Goal: Information Seeking & Learning: Learn about a topic

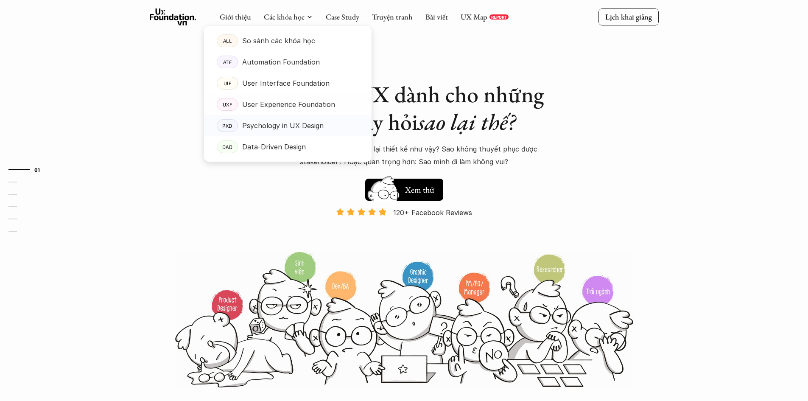
click at [313, 128] on p "Psychology in UX Design" at bounding box center [282, 125] width 81 height 13
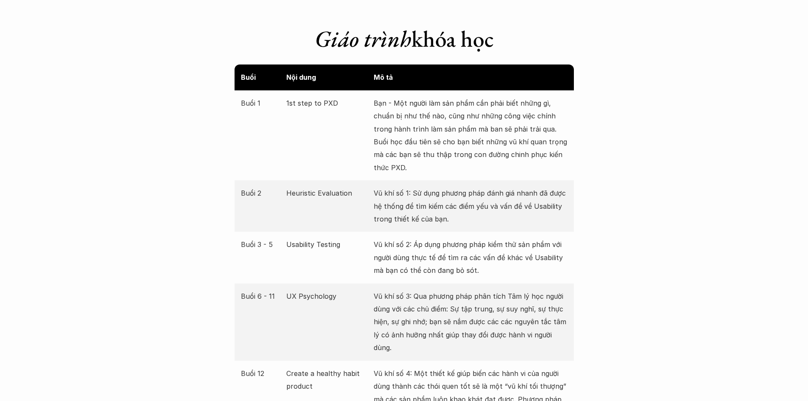
scroll to position [1570, 0]
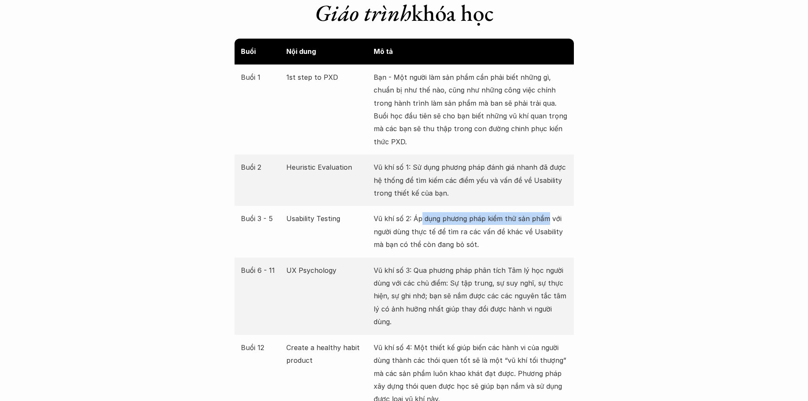
drag, startPoint x: 421, startPoint y: 214, endPoint x: 547, endPoint y: 222, distance: 125.9
click at [547, 222] on p "Vũ khí số 2: Áp dụng phương pháp kiểm thử sản phẩm với người dùng thực tế để tì…" at bounding box center [471, 231] width 194 height 39
click at [548, 234] on p "Vũ khí số 2: Áp dụng phương pháp kiểm thử sản phẩm với người dùng thực tế để tì…" at bounding box center [471, 231] width 194 height 39
drag, startPoint x: 383, startPoint y: 272, endPoint x: 451, endPoint y: 274, distance: 67.9
click at [451, 274] on p "Vũ khí số 3: Qua phương pháp phân tích Tâm lý học người dùng với các chủ điểm: …" at bounding box center [471, 296] width 194 height 64
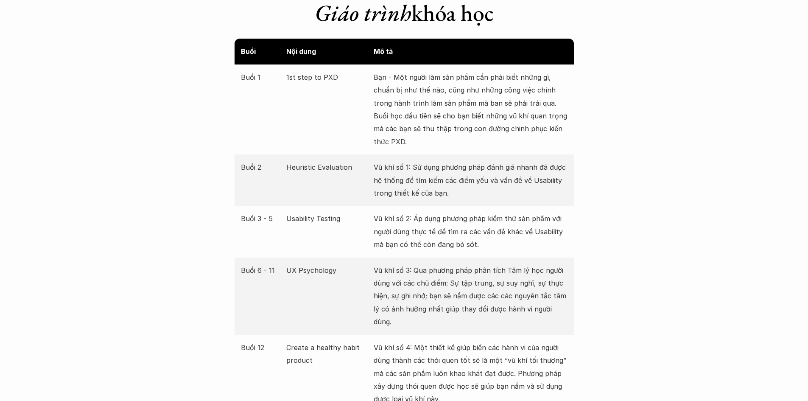
click at [460, 274] on p "Vũ khí số 3: Qua phương pháp phân tích Tâm lý học người dùng với các chủ điểm: …" at bounding box center [471, 296] width 194 height 64
drag, startPoint x: 378, startPoint y: 284, endPoint x: 457, endPoint y: 286, distance: 78.9
click at [449, 285] on p "Vũ khí số 3: Qua phương pháp phân tích Tâm lý học người dùng với các chủ điểm: …" at bounding box center [471, 296] width 194 height 64
drag, startPoint x: 461, startPoint y: 286, endPoint x: 532, endPoint y: 288, distance: 70.9
click at [528, 287] on p "Vũ khí số 3: Qua phương pháp phân tích Tâm lý học người dùng với các chủ điểm: …" at bounding box center [471, 296] width 194 height 64
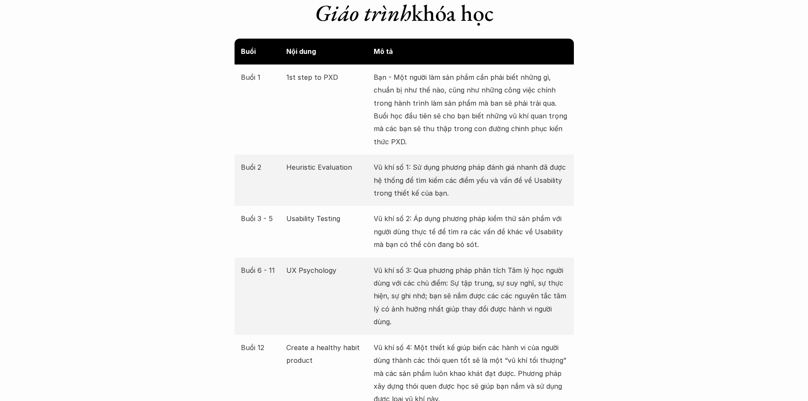
click at [532, 288] on p "Vũ khí số 3: Qua phương pháp phân tích Tâm lý học người dùng với các chủ điểm: …" at bounding box center [471, 296] width 194 height 64
drag, startPoint x: 447, startPoint y: 300, endPoint x: 554, endPoint y: 298, distance: 106.9
click at [554, 298] on p "Vũ khí số 3: Qua phương pháp phân tích Tâm lý học người dùng với các chủ điểm: …" at bounding box center [471, 296] width 194 height 64
drag, startPoint x: 389, startPoint y: 317, endPoint x: 498, endPoint y: 311, distance: 109.2
click at [498, 311] on div "Buổi 6 - 11 UX Psychology Vũ khí số 3: Qua phương pháp phân tích Tâm lý học ngư…" at bounding box center [404, 296] width 339 height 77
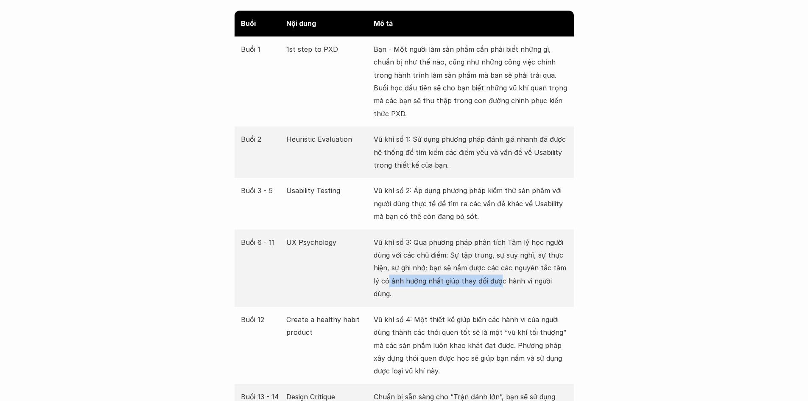
scroll to position [1612, 0]
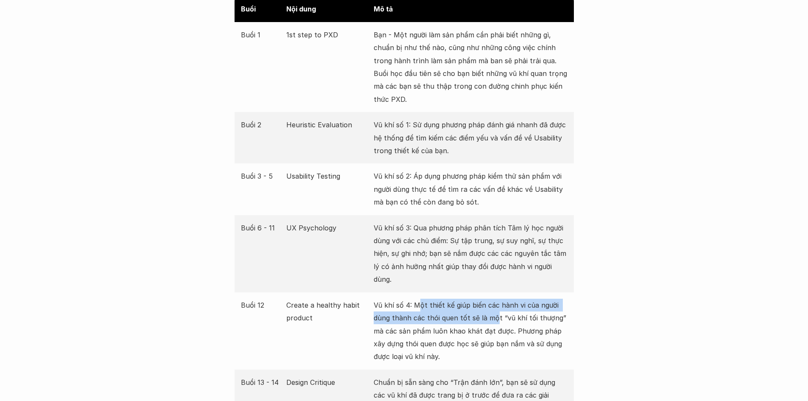
drag, startPoint x: 433, startPoint y: 296, endPoint x: 494, endPoint y: 301, distance: 61.3
click at [494, 301] on p "Vũ khí số 4: Một thiết kế giúp biến các hành vi của người dùng thành các thói q…" at bounding box center [471, 331] width 194 height 64
drag, startPoint x: 420, startPoint y: 305, endPoint x: 525, endPoint y: 309, distance: 104.9
click at [525, 309] on p "Vũ khí số 4: Một thiết kế giúp biến các hành vi của người dùng thành các thói q…" at bounding box center [471, 331] width 194 height 64
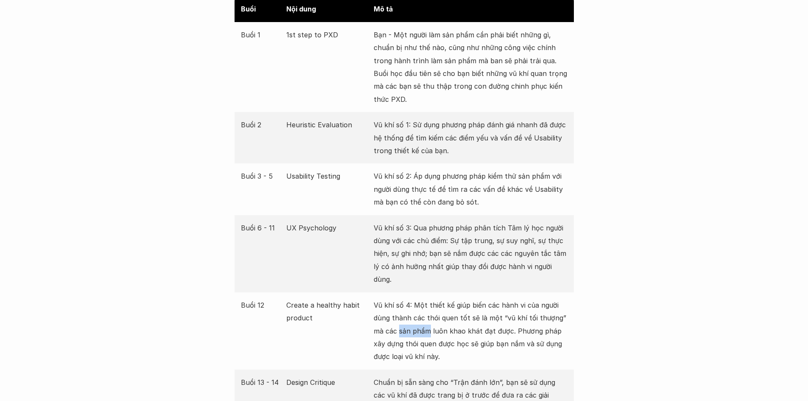
drag, startPoint x: 400, startPoint y: 321, endPoint x: 484, endPoint y: 319, distance: 83.2
click at [449, 322] on p "Vũ khí số 4: Một thiết kế giúp biến các hành vi của người dùng thành các thói q…" at bounding box center [471, 331] width 194 height 64
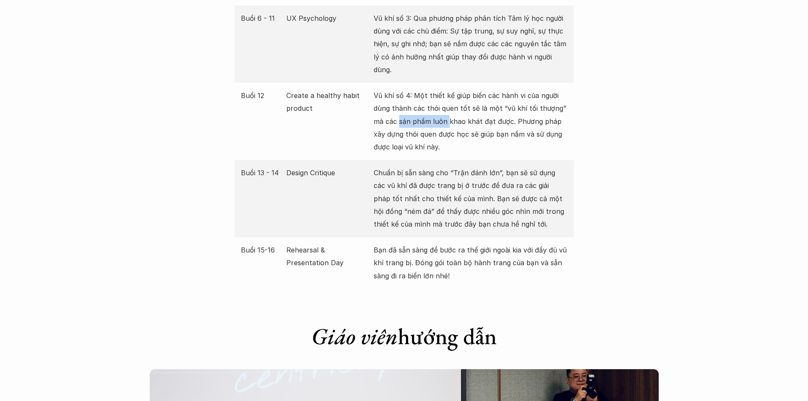
scroll to position [1824, 0]
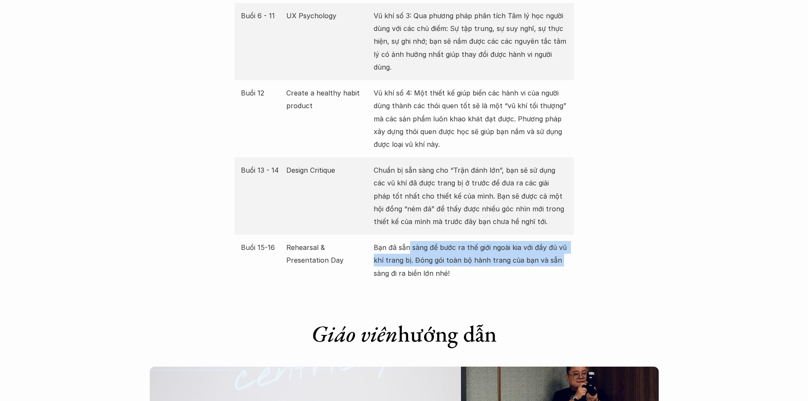
drag, startPoint x: 407, startPoint y: 232, endPoint x: 560, endPoint y: 248, distance: 153.5
click at [560, 248] on p "Bạn đã sẵn sàng để bước ra thế giới ngoài kia với đầy đủ vũ khí trang bị. Đóng …" at bounding box center [471, 260] width 194 height 39
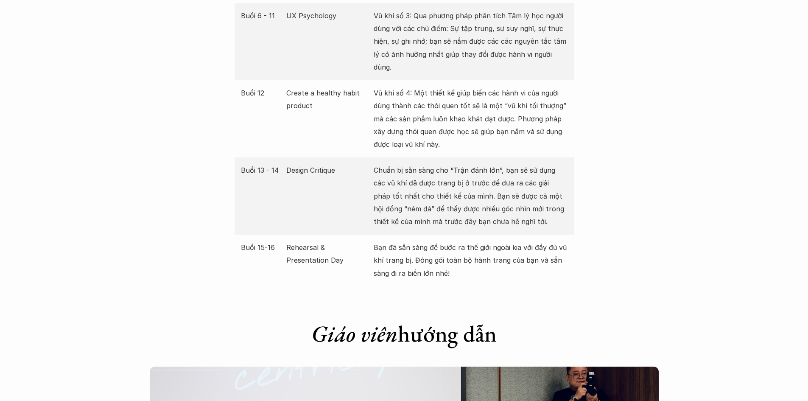
click at [550, 255] on p "Bạn đã sẵn sàng để bước ra thế giới ngoài kia với đầy đủ vũ khí trang bị. Đóng …" at bounding box center [471, 260] width 194 height 39
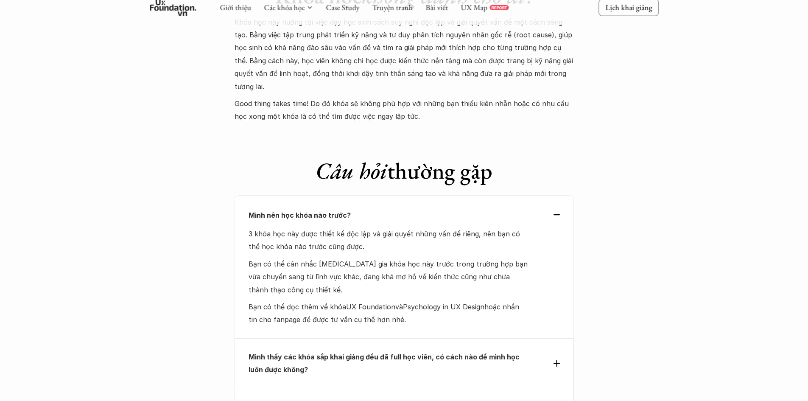
scroll to position [3394, 0]
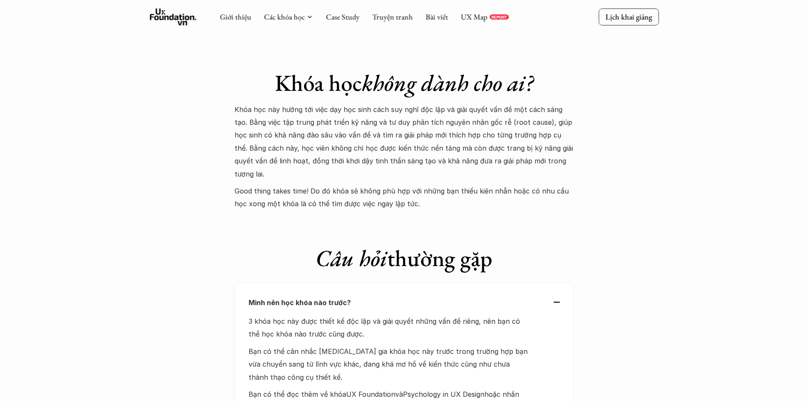
click at [560, 283] on div "Mình nên học khóa nào trước? 3 khóa học này được thiết kế độc lập và giải quyết…" at bounding box center [404, 354] width 339 height 143
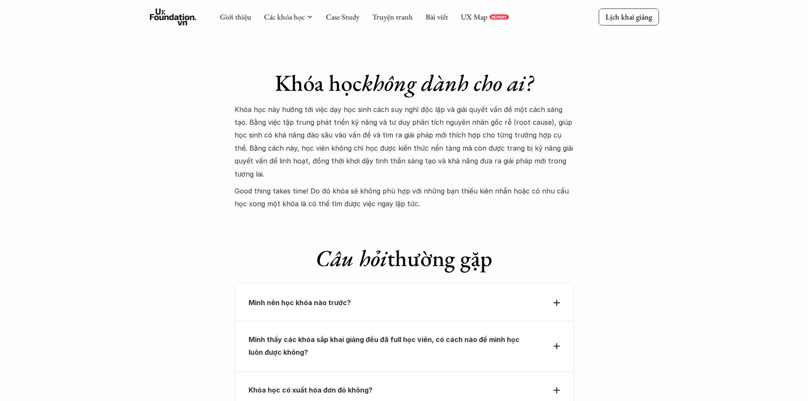
click at [561, 283] on div "Mình nên học khóa nào trước?" at bounding box center [404, 302] width 339 height 39
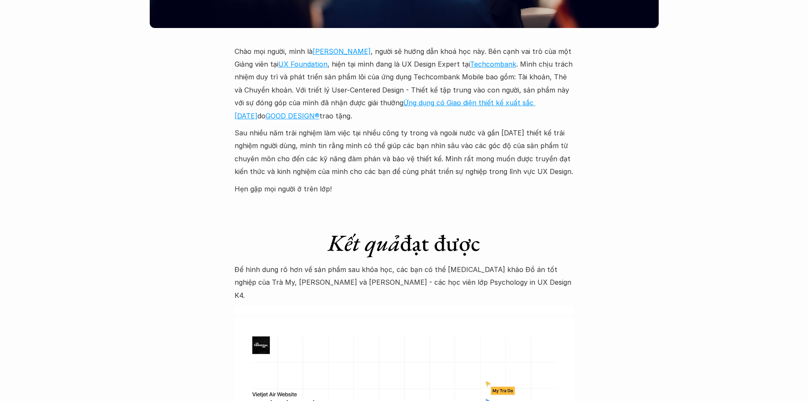
scroll to position [2588, 0]
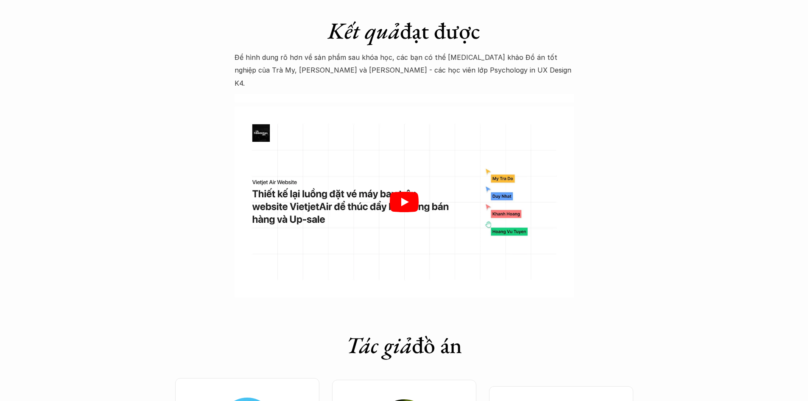
click at [397, 188] on div at bounding box center [404, 201] width 339 height 191
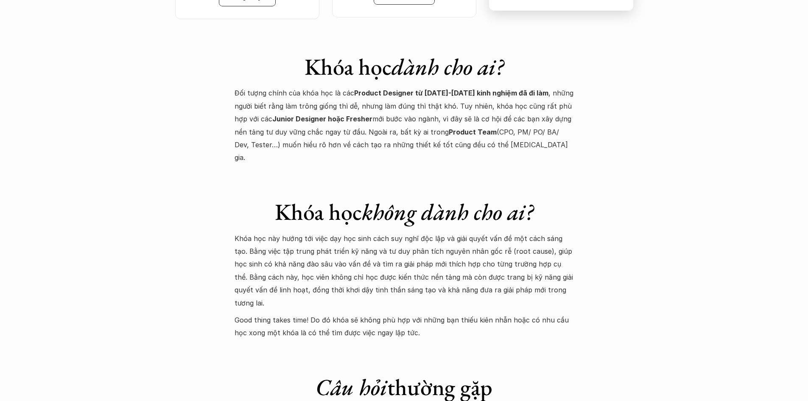
scroll to position [3267, 0]
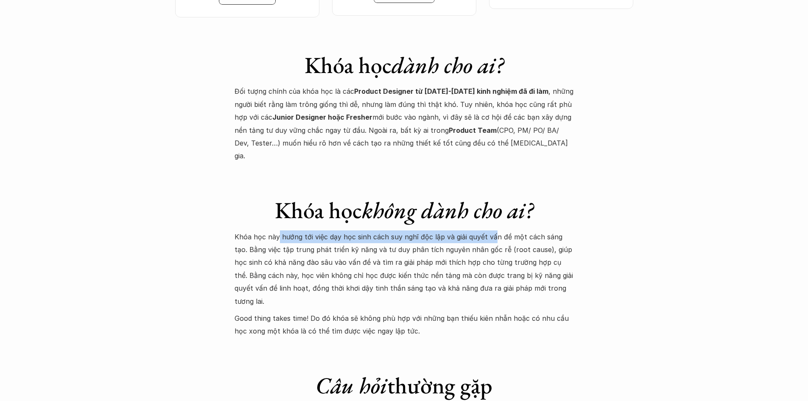
drag, startPoint x: 278, startPoint y: 181, endPoint x: 493, endPoint y: 181, distance: 214.7
click at [493, 230] on p "Khóa học này hướng tới việc dạy học sinh cách suy nghĩ độc lập và giải quyết vấ…" at bounding box center [404, 268] width 339 height 77
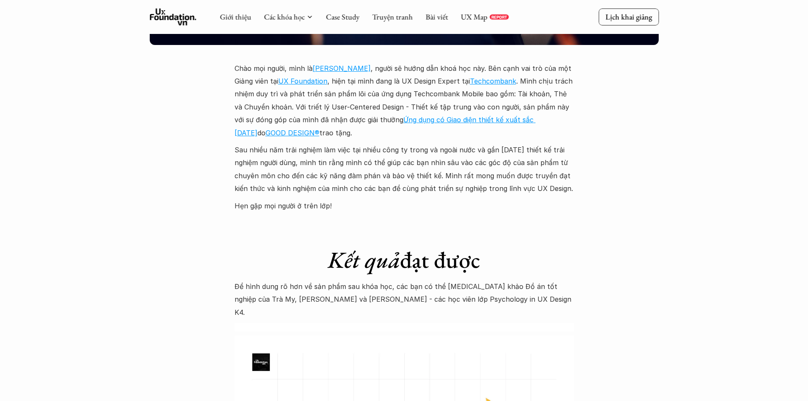
scroll to position [2291, 0]
